Goal: Task Accomplishment & Management: Use online tool/utility

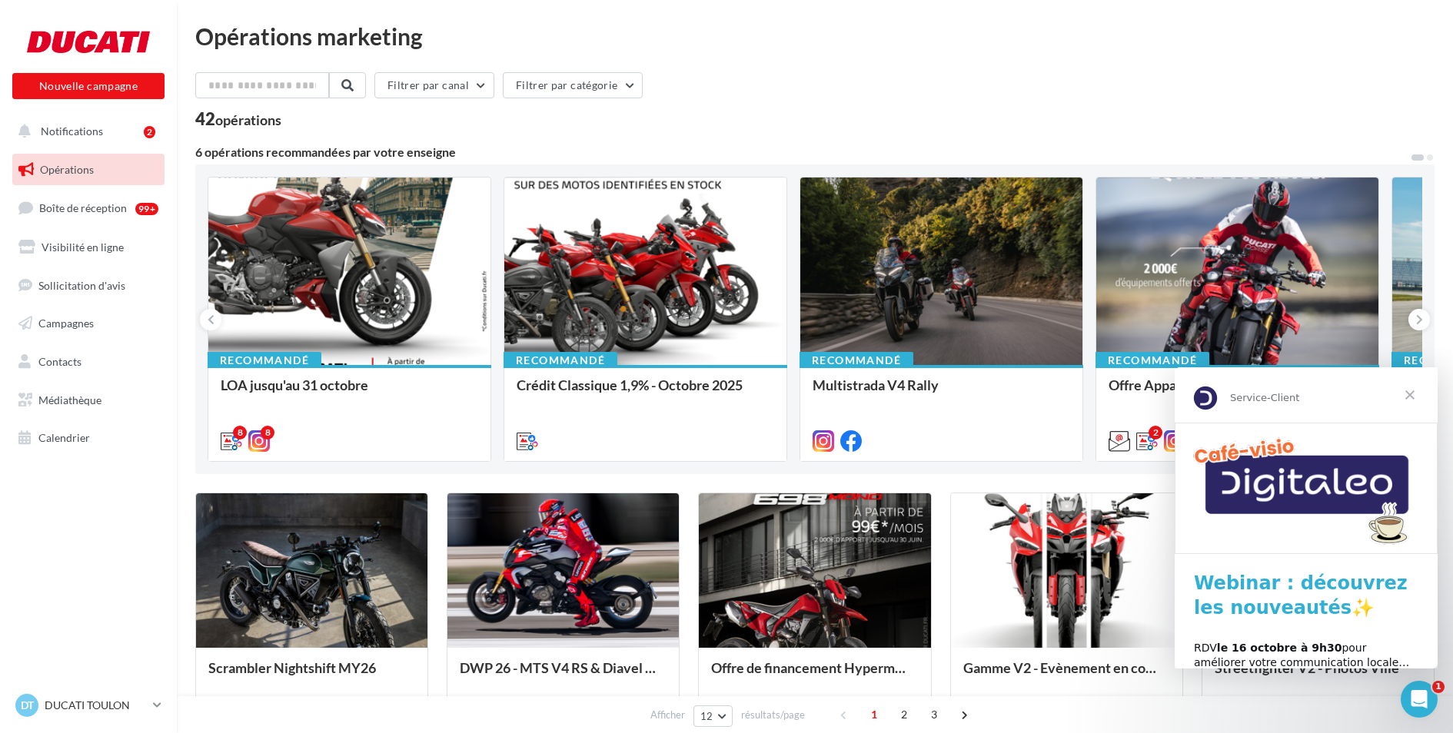
click at [1410, 391] on span "Fermer" at bounding box center [1409, 394] width 55 height 55
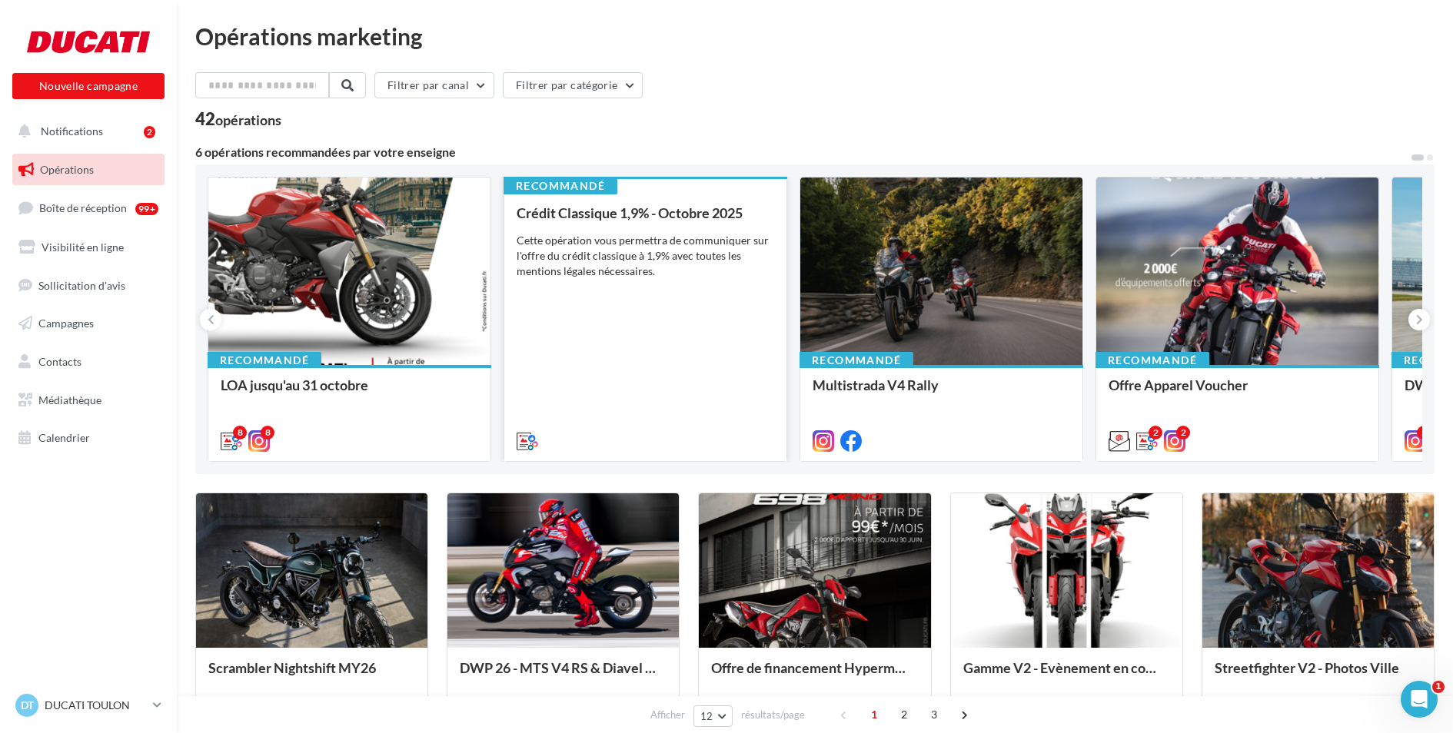
click at [582, 348] on div "Crédit Classique 1,9% - [DATE] Cette opération vous permettra de communiquer su…" at bounding box center [645, 326] width 257 height 242
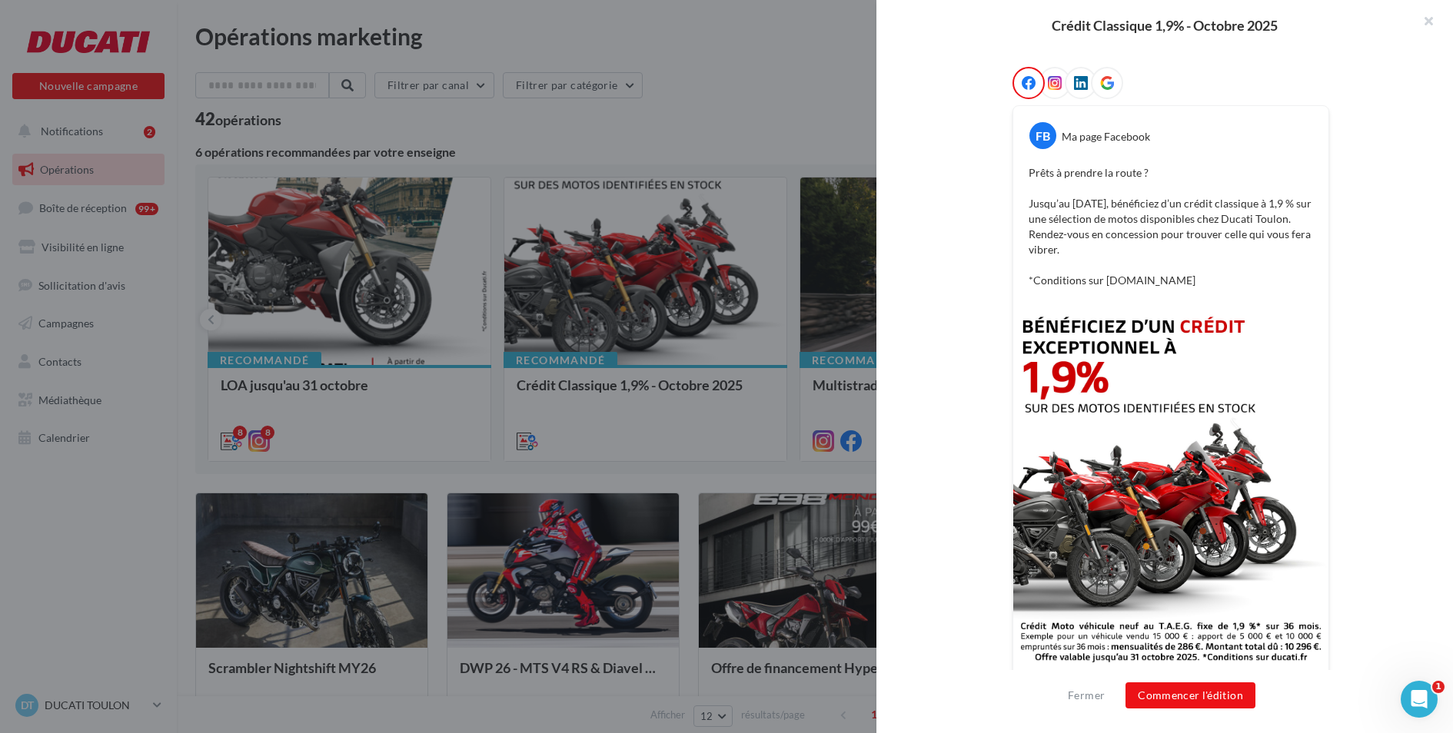
scroll to position [271, 0]
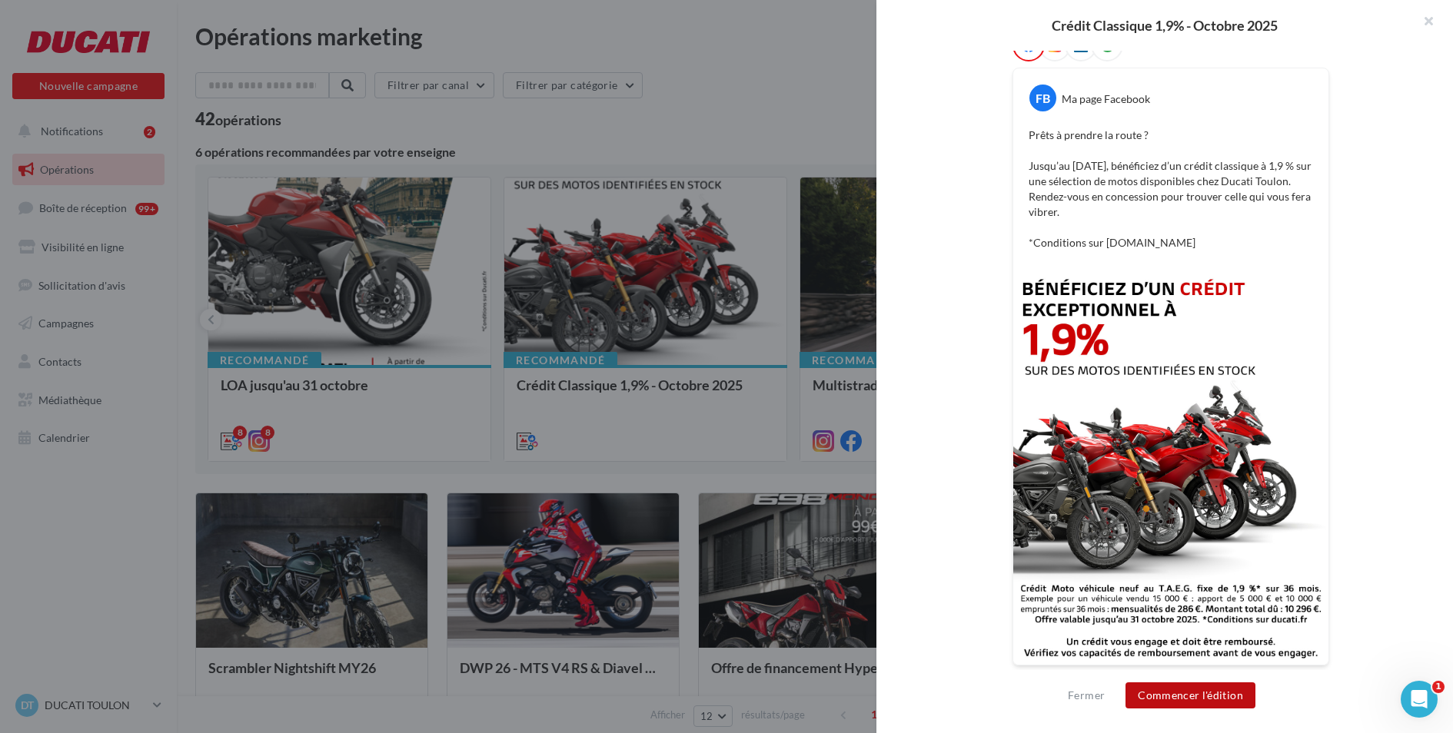
click at [1206, 696] on button "Commencer l'édition" at bounding box center [1190, 696] width 130 height 26
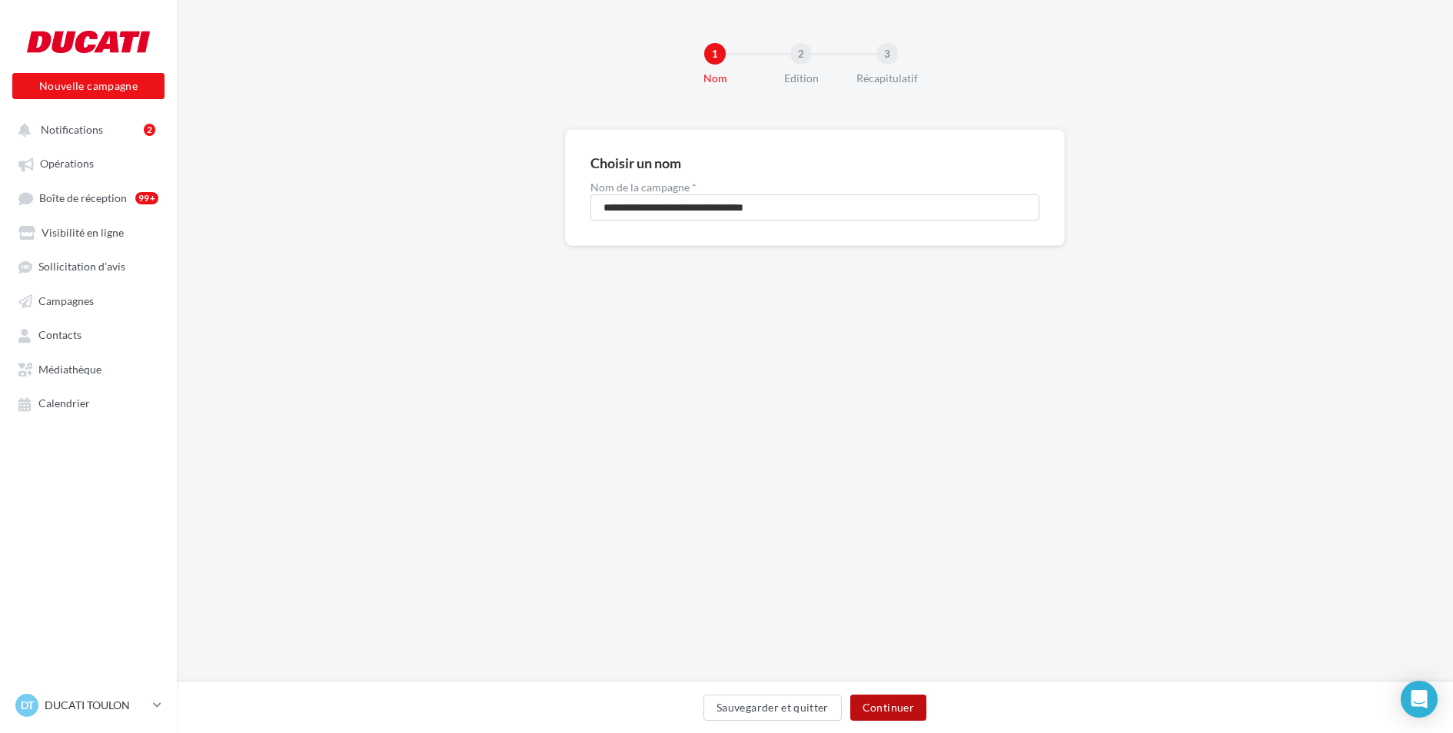
click at [897, 704] on button "Continuer" at bounding box center [888, 708] width 76 height 26
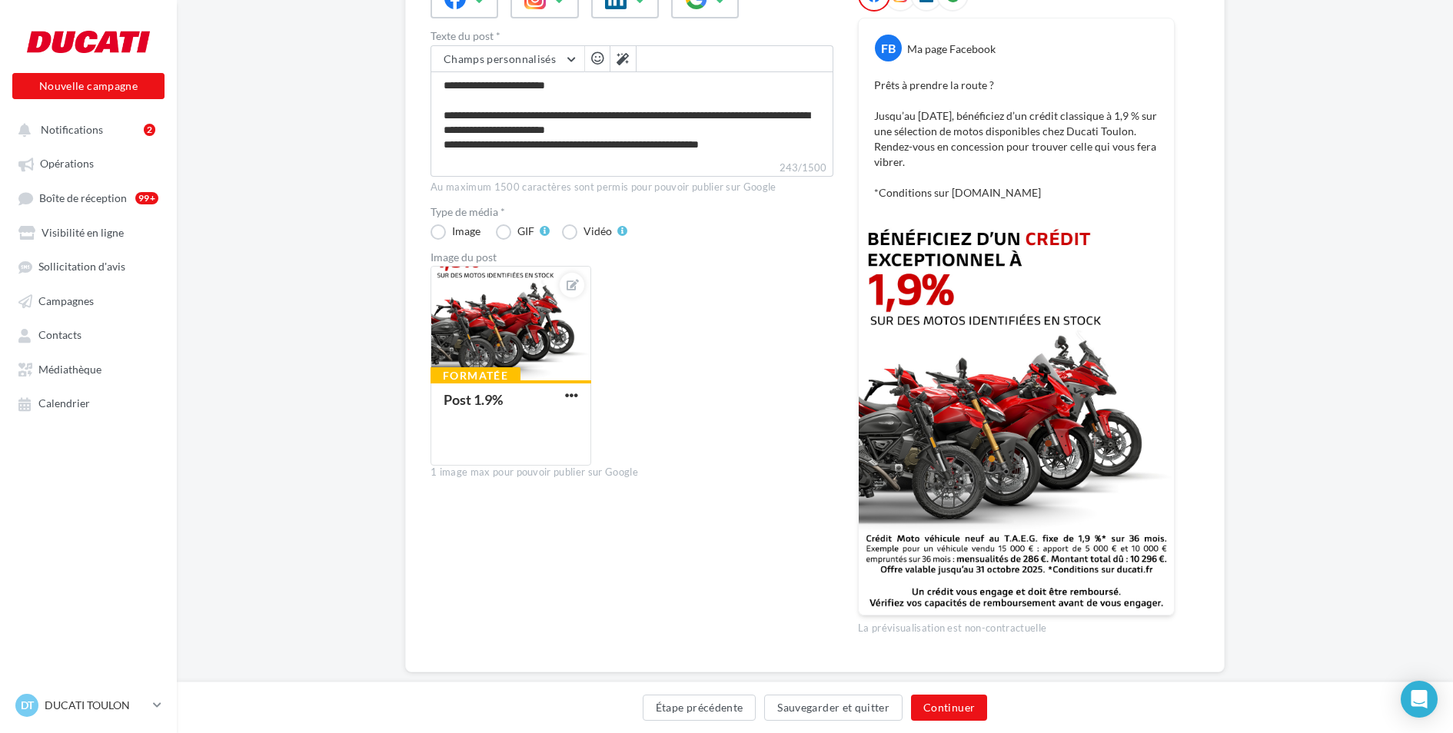
scroll to position [224, 0]
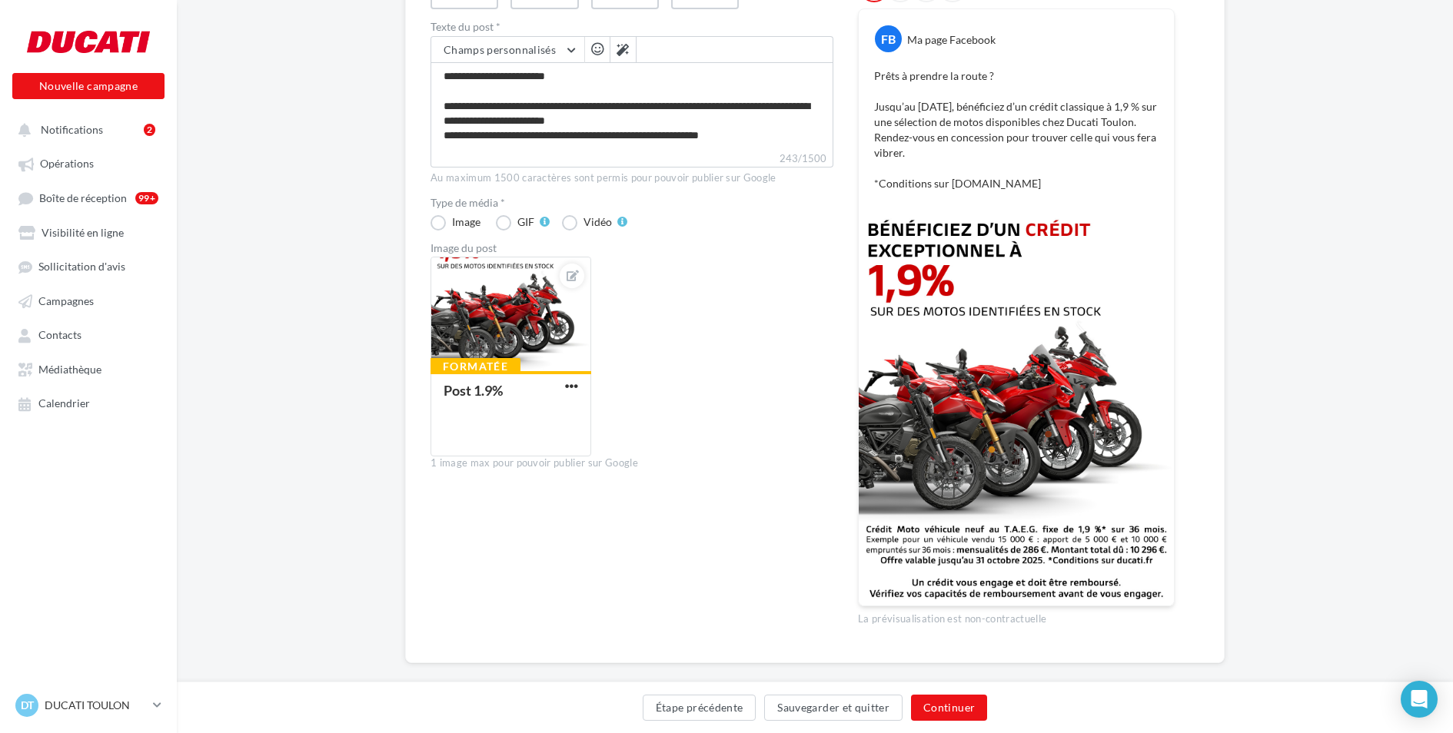
click at [1325, 169] on div "**********" at bounding box center [815, 309] width 1276 height 808
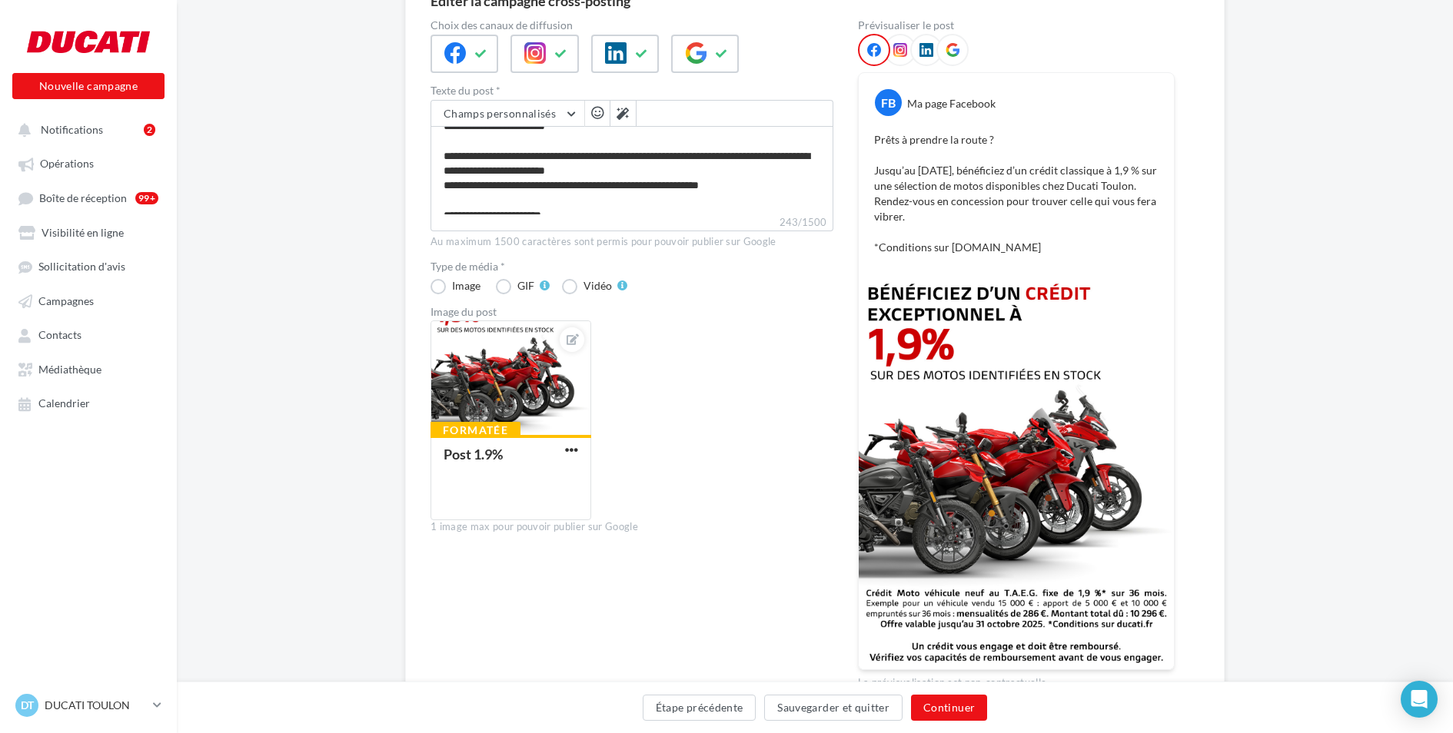
scroll to position [28, 0]
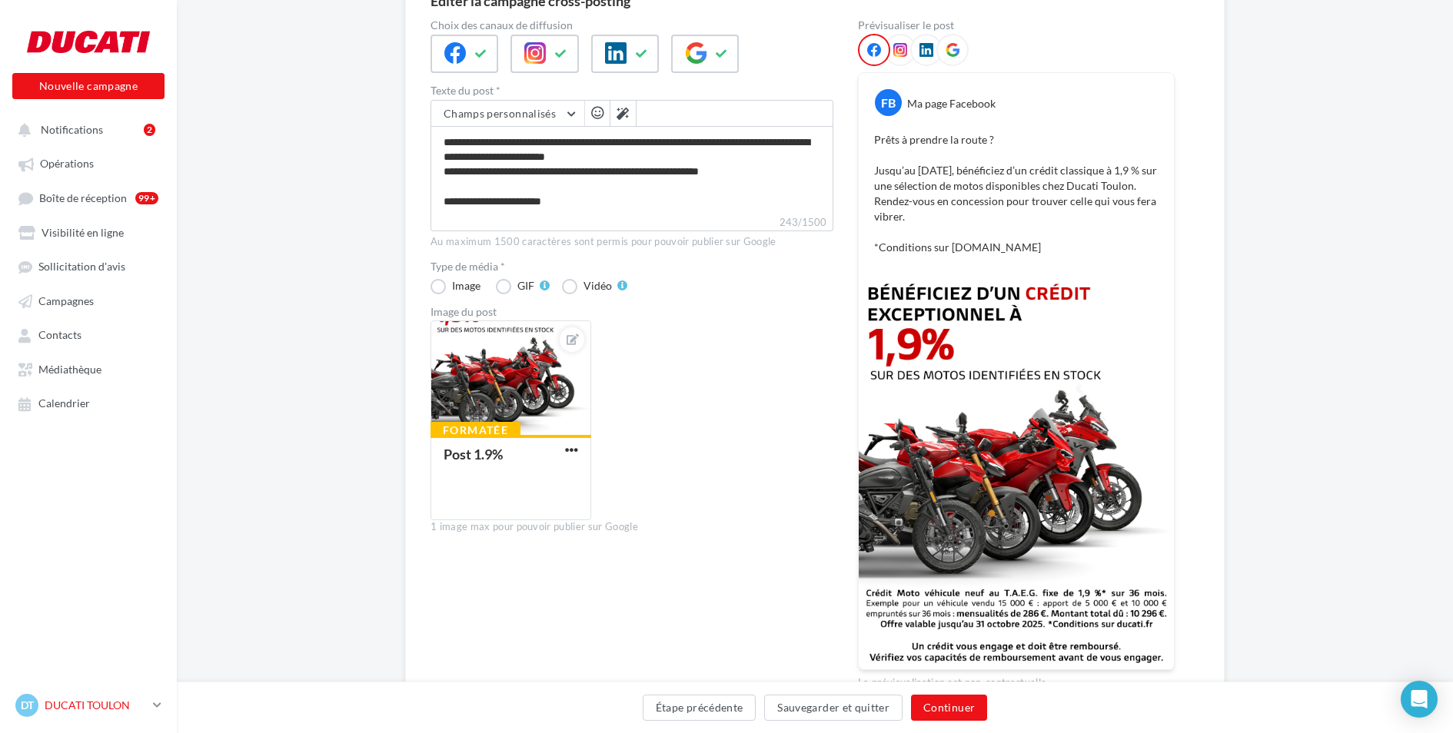
click at [107, 694] on div "DT DUCATI TOULON k.paternoster" at bounding box center [80, 705] width 131 height 23
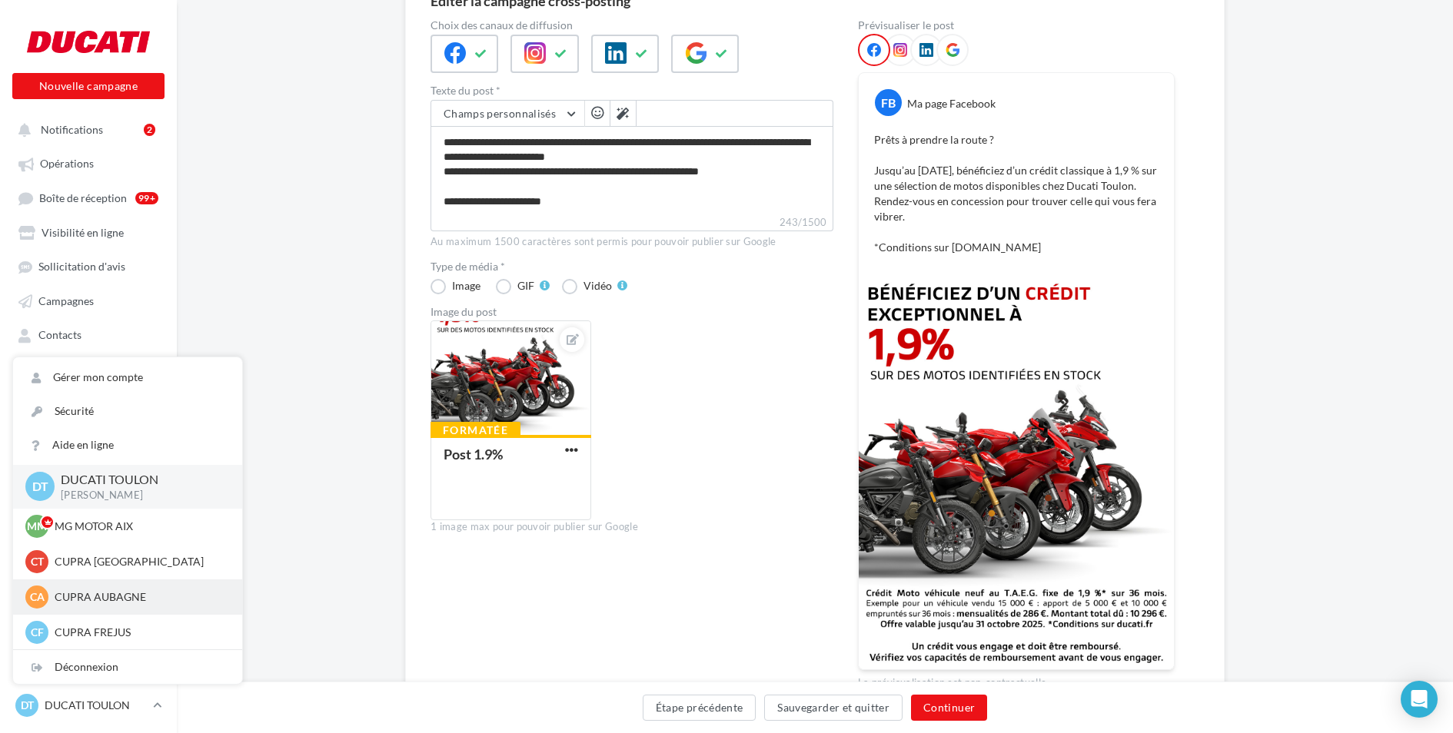
scroll to position [32, 0]
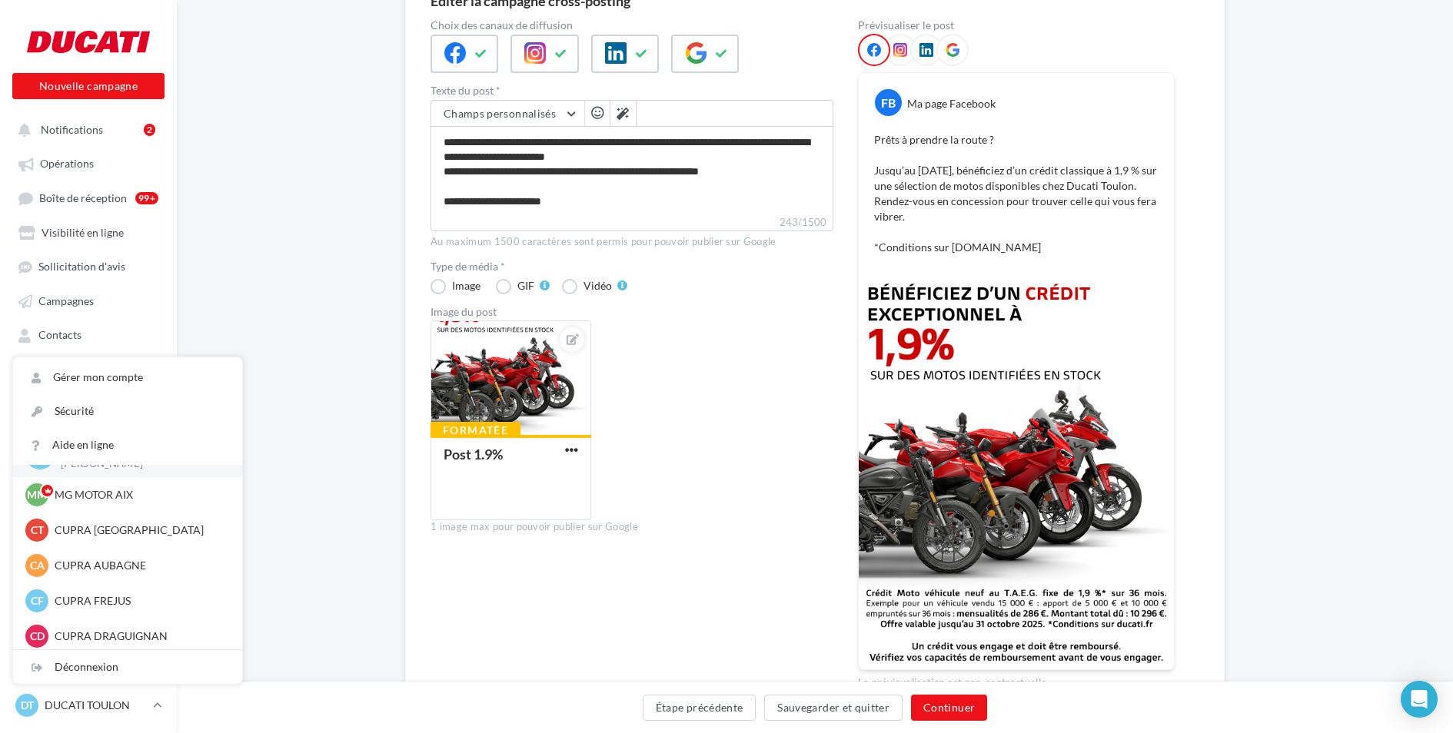
click at [679, 637] on div "**********" at bounding box center [631, 361] width 403 height 682
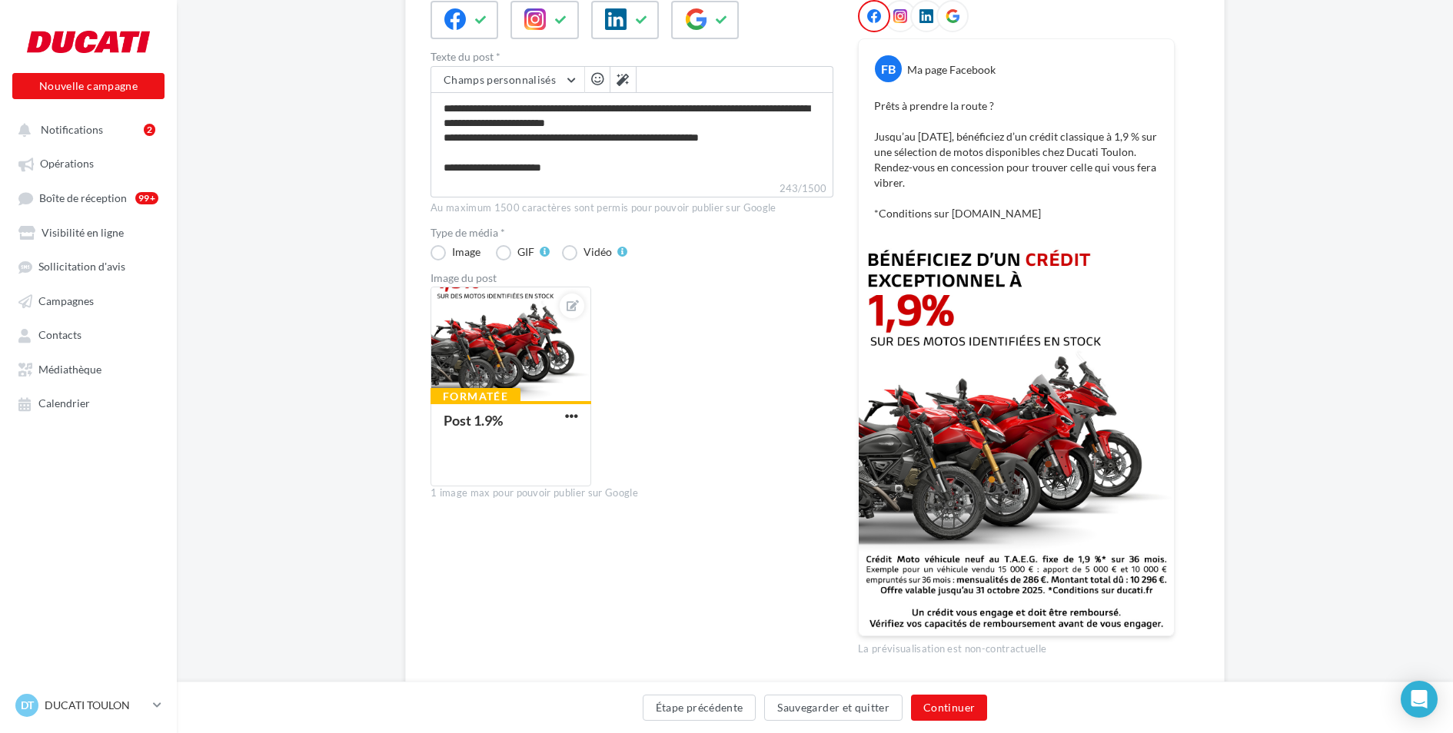
scroll to position [202, 0]
